Goal: Understand site structure: Understand site structure

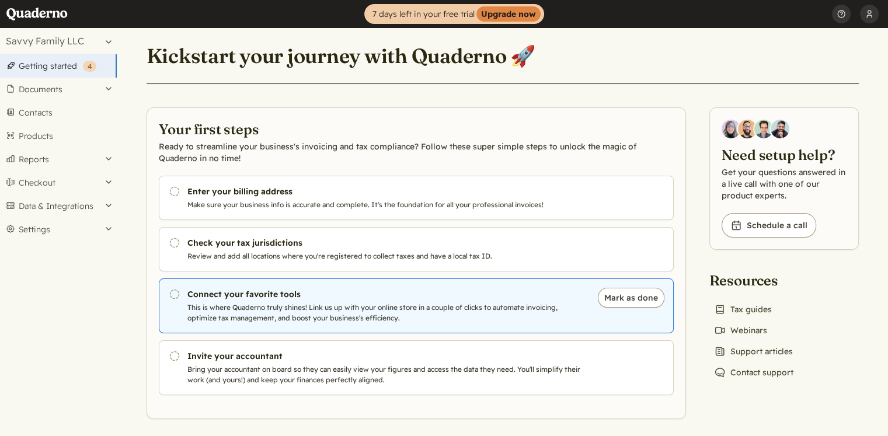
click at [213, 300] on h3 "Connect your favorite tools" at bounding box center [386, 294] width 398 height 12
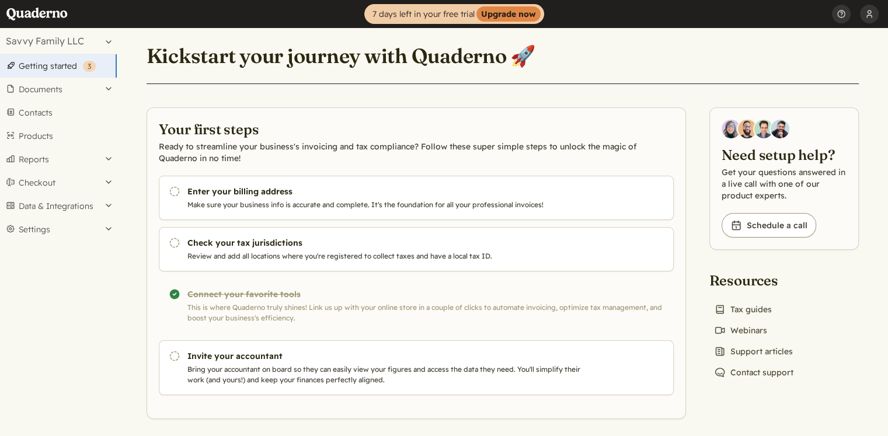
click at [223, 297] on div "Completed! Connect your favorite tools This is where Quaderno truly shines! Lin…" at bounding box center [416, 306] width 515 height 55
click at [40, 65] on link "Getting started ( 3 )" at bounding box center [58, 65] width 117 height 23
click at [33, 138] on link "Products" at bounding box center [58, 135] width 117 height 23
